Goal: Transaction & Acquisition: Purchase product/service

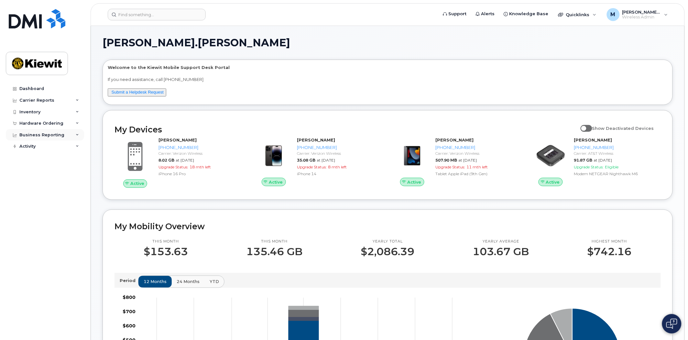
click at [50, 140] on div "Business Reporting" at bounding box center [45, 135] width 78 height 12
click at [50, 120] on div "Hardware Ordering" at bounding box center [45, 123] width 78 height 12
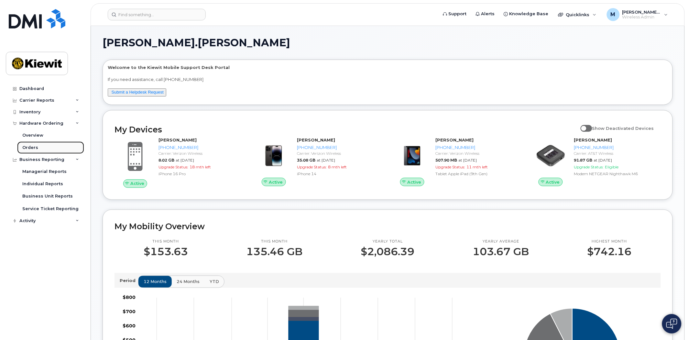
click at [40, 146] on link "Orders" at bounding box center [50, 147] width 67 height 12
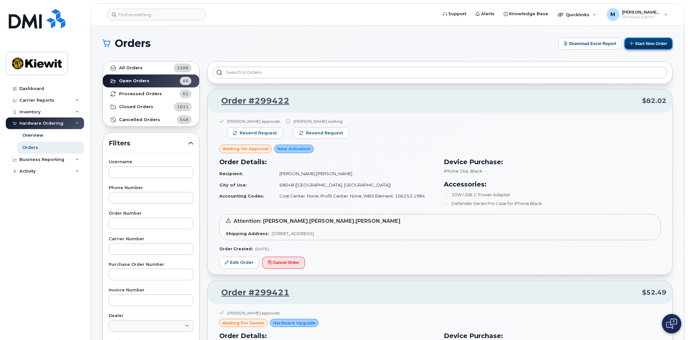
click at [653, 45] on button "Start New Order" at bounding box center [649, 44] width 48 height 12
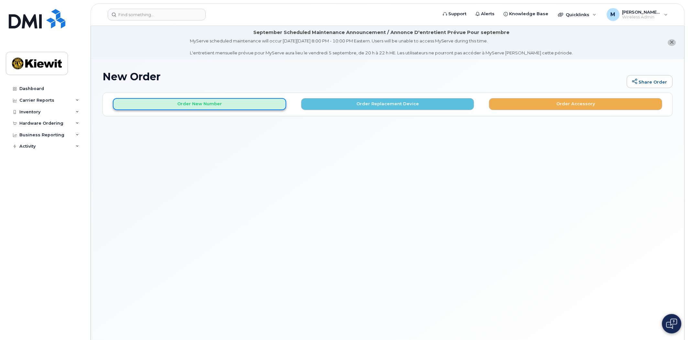
click at [221, 105] on button "Order New Number" at bounding box center [199, 104] width 173 height 12
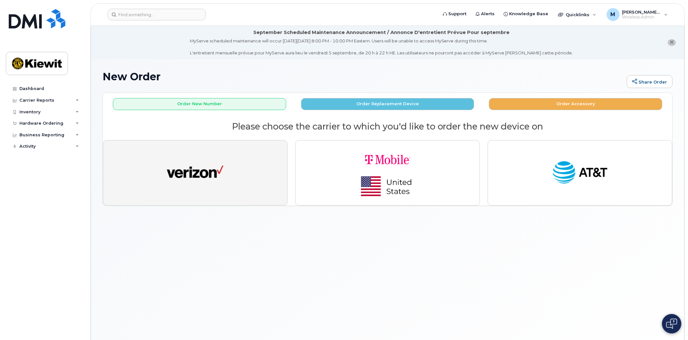
click at [196, 163] on img "button" at bounding box center [195, 172] width 57 height 29
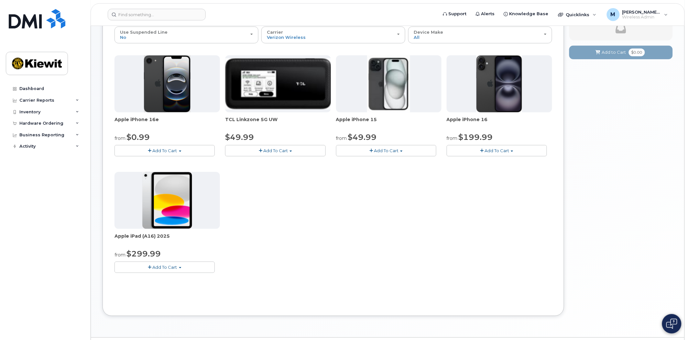
scroll to position [108, 0]
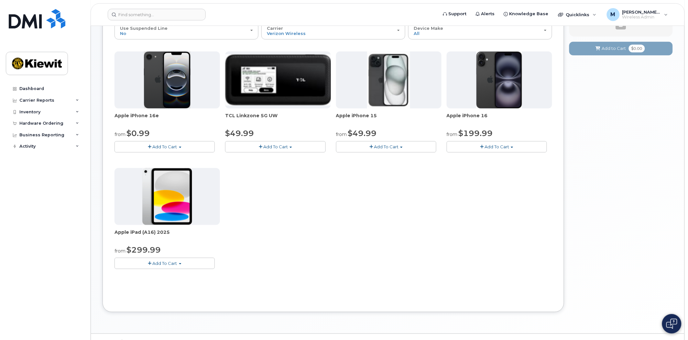
click at [166, 264] on span "Add To Cart" at bounding box center [165, 262] width 25 height 5
click at [184, 276] on link "$299.99 - 2 Year Activation (128GB)" at bounding box center [160, 275] width 89 height 8
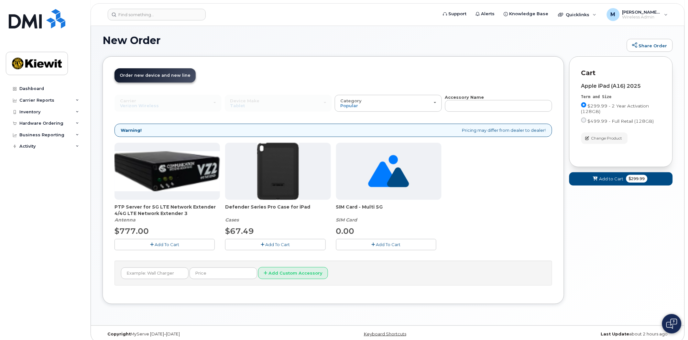
click at [622, 221] on div "Your Cart is Empty! Choose product from the left side and you will see the new …" at bounding box center [621, 184] width 104 height 257
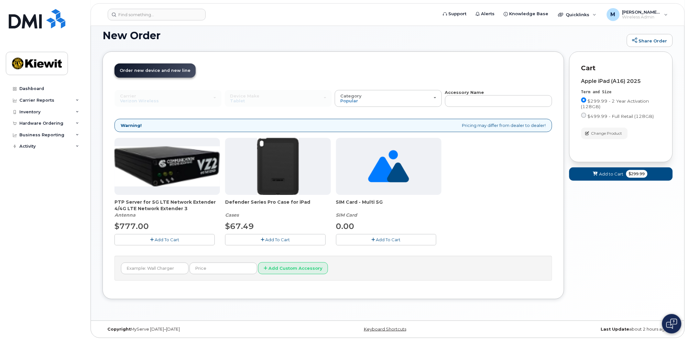
scroll to position [43, 0]
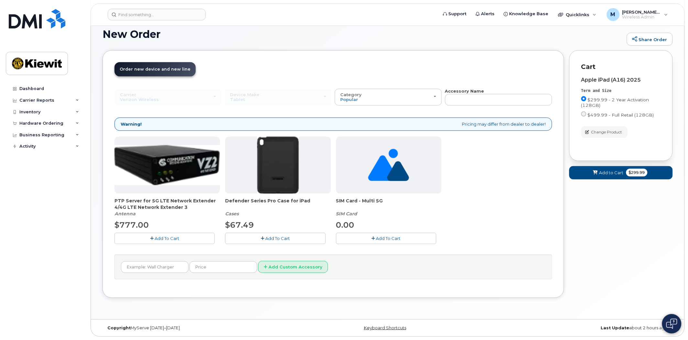
click at [589, 257] on div "Your Cart is Empty! Choose product from the left side and you will see the new …" at bounding box center [621, 178] width 104 height 257
click at [511, 179] on div "PTP Server for 5G LTE Network Extender 4/4G LTE Network Extender 3 Antenna $777…" at bounding box center [334, 196] width 438 height 118
